Goal: Find contact information: Find contact information

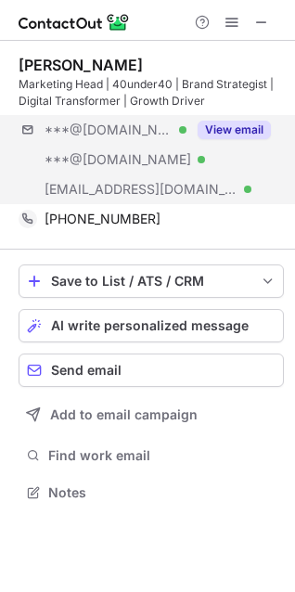
scroll to position [480, 295]
click at [235, 132] on button "View email" at bounding box center [234, 130] width 73 height 19
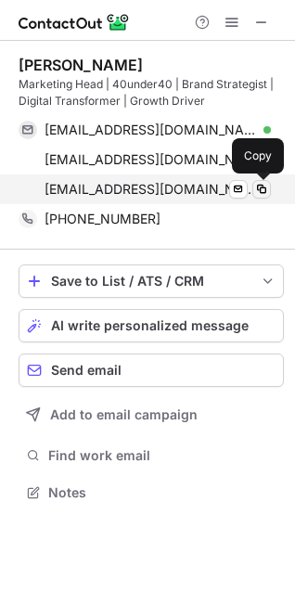
click at [258, 187] on span at bounding box center [261, 189] width 15 height 15
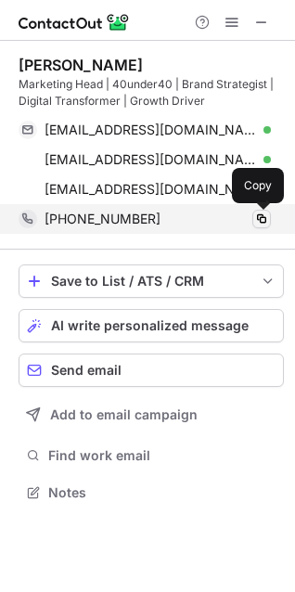
click at [264, 218] on span at bounding box center [261, 219] width 15 height 15
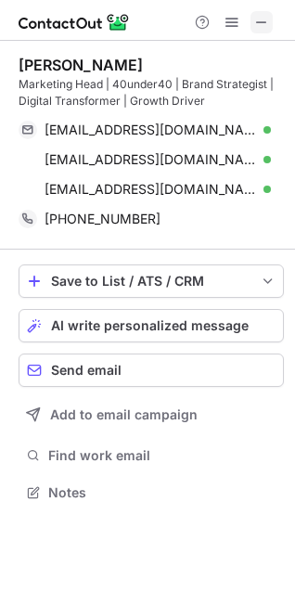
click at [258, 19] on span at bounding box center [261, 22] width 15 height 15
